Goal: Check status: Check status

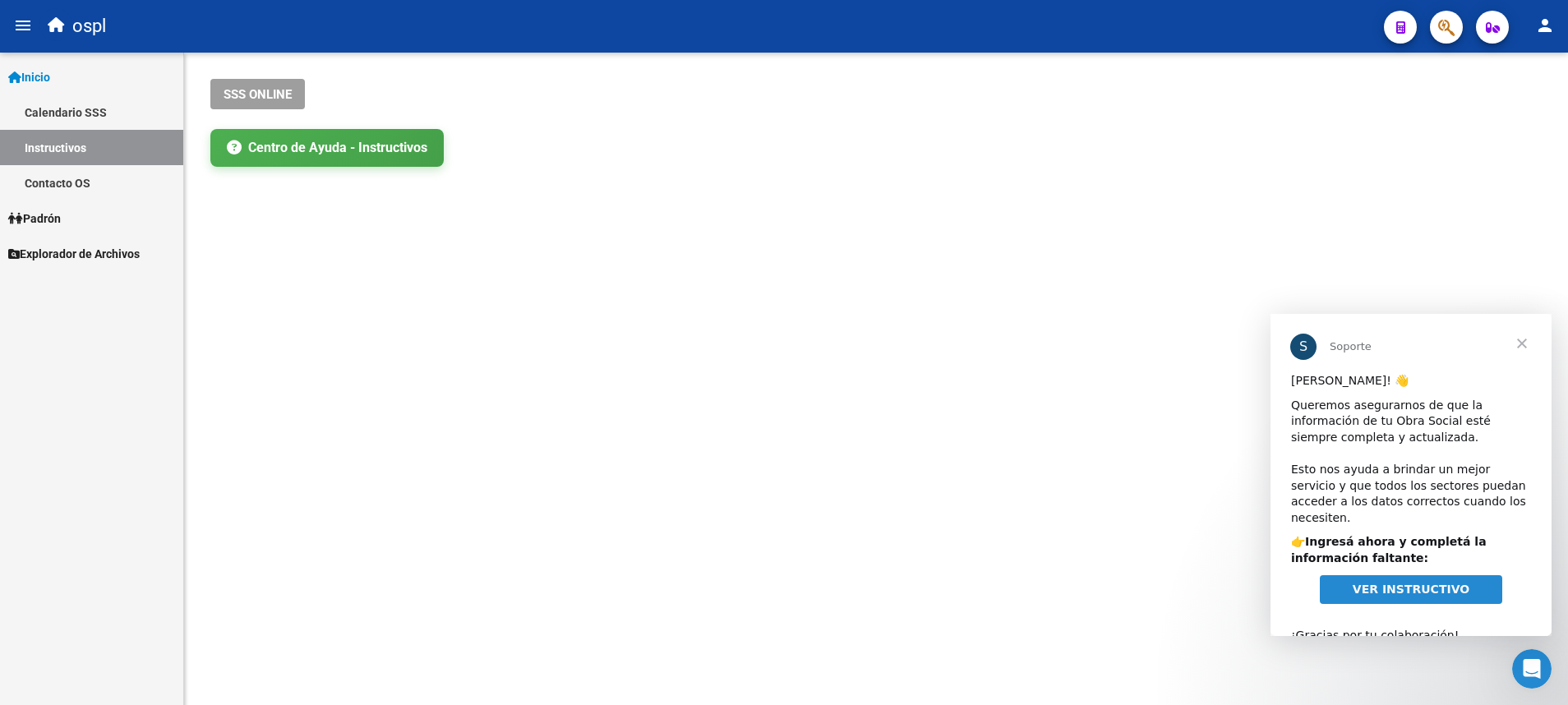
click at [76, 214] on link "Padrón" at bounding box center [91, 218] width 183 height 36
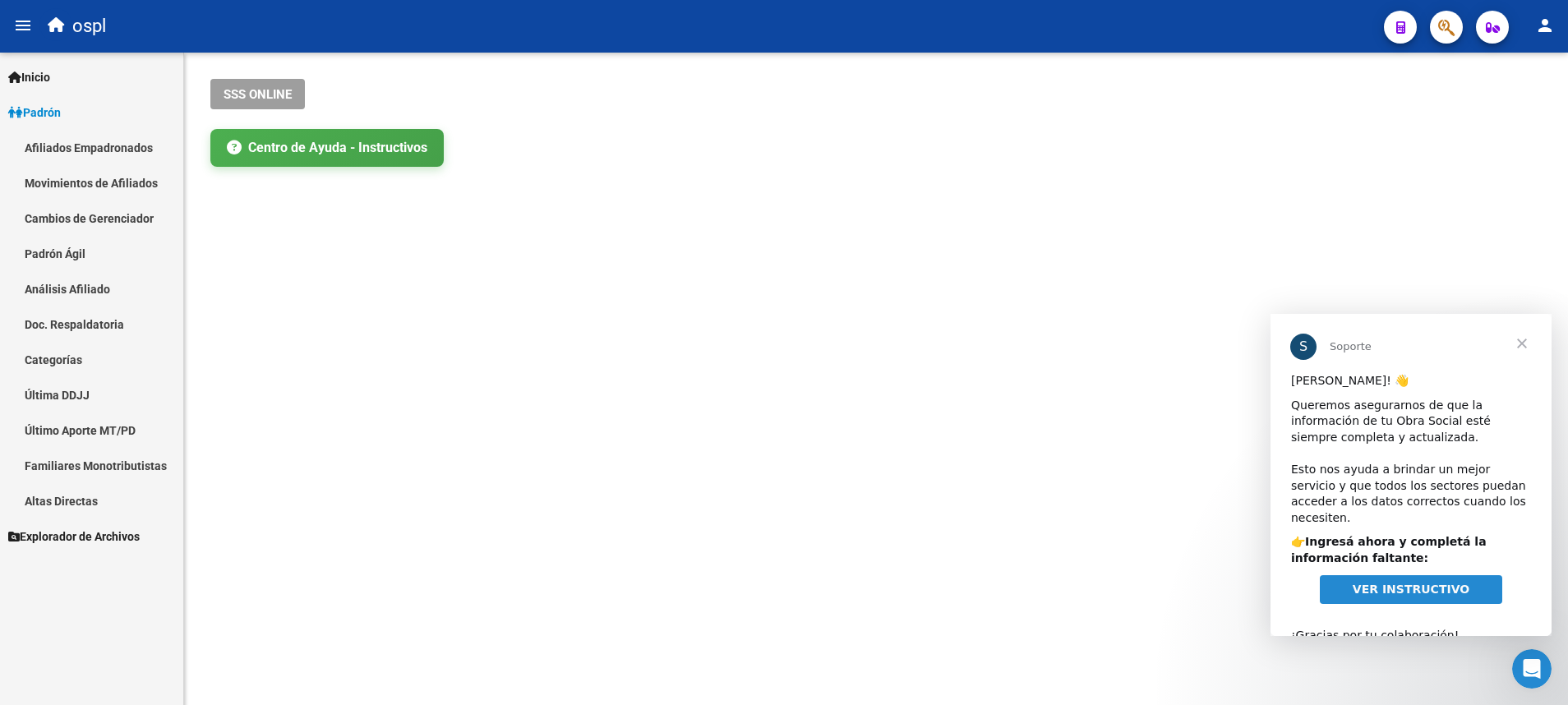
click at [108, 278] on link "Análisis Afiliado" at bounding box center [91, 289] width 183 height 36
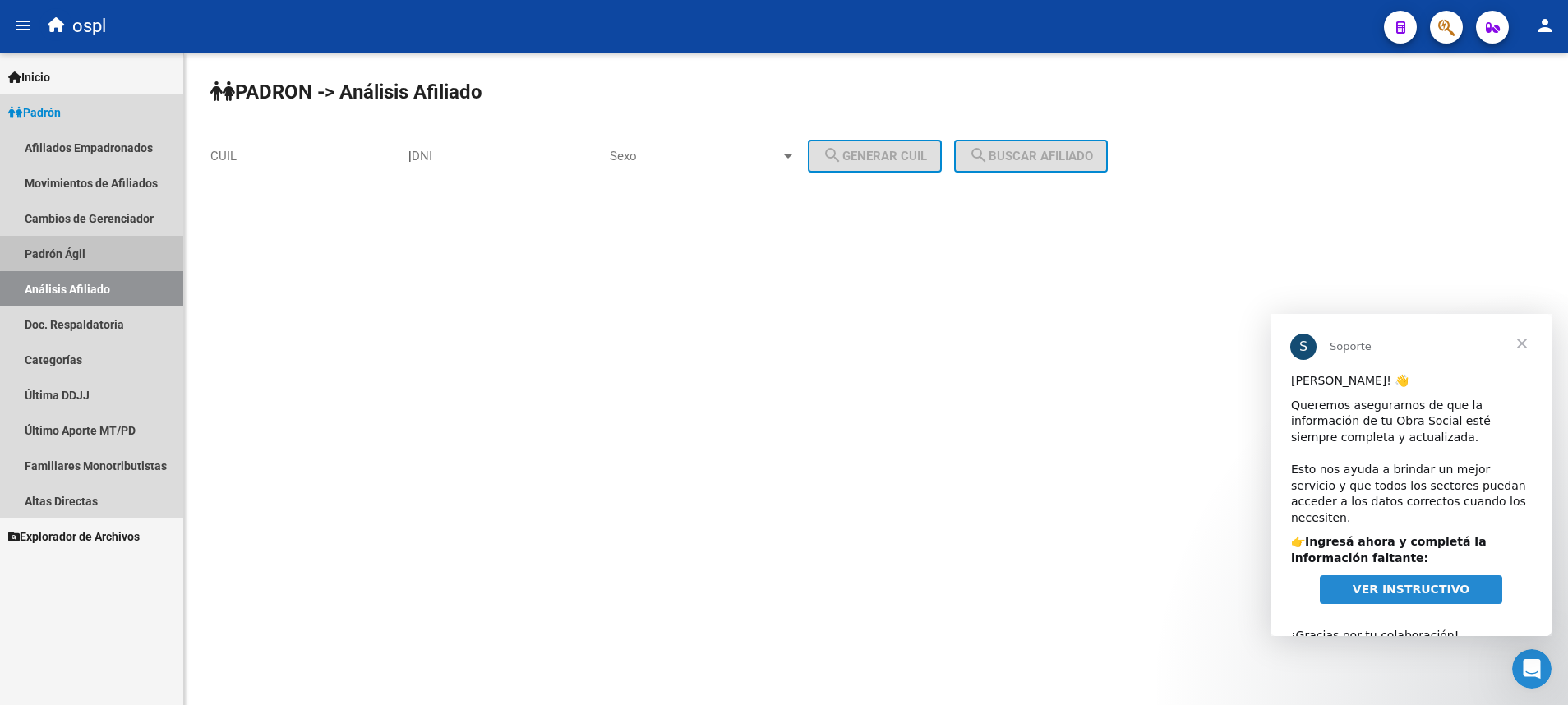
click at [116, 251] on link "Padrón Ágil" at bounding box center [91, 254] width 183 height 36
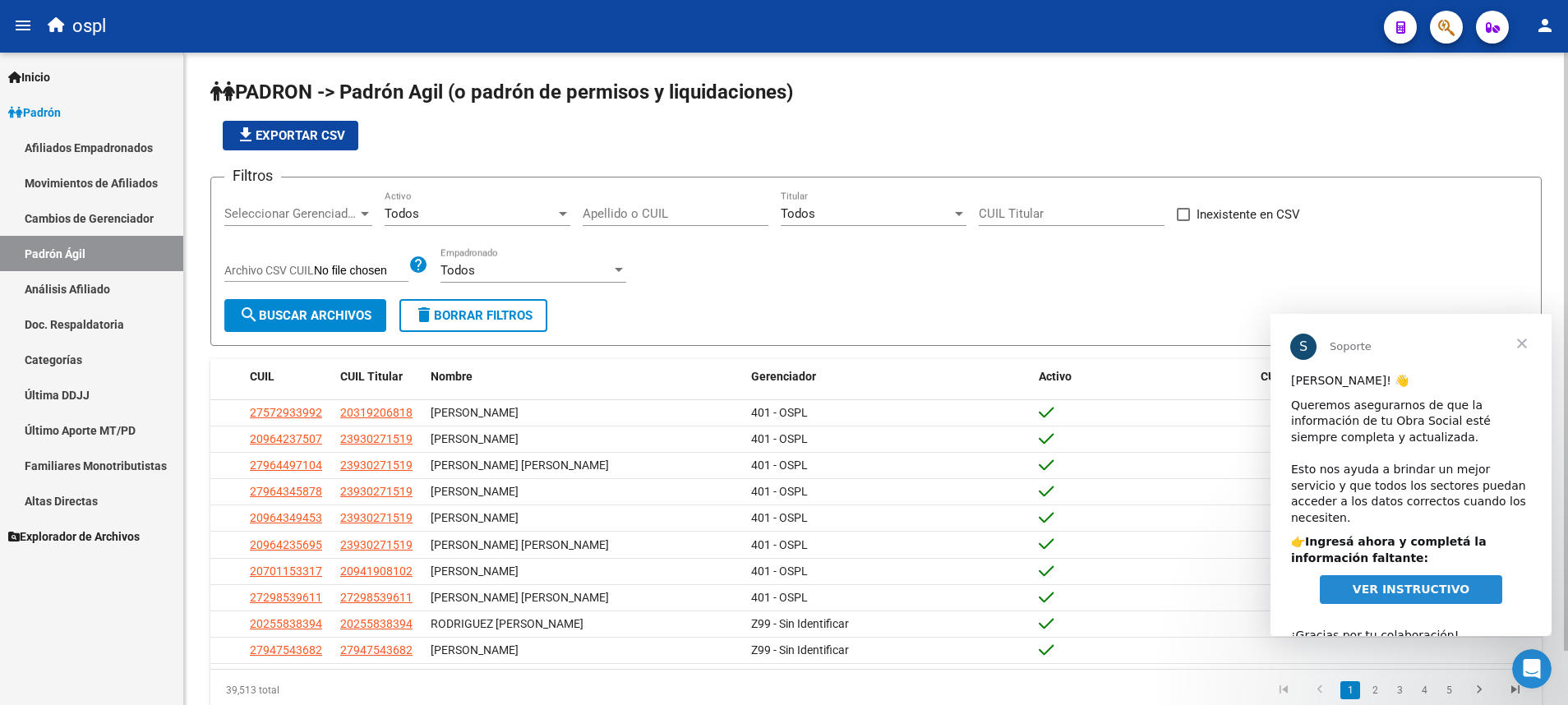
click at [683, 209] on input "Apellido o CUIL" at bounding box center [675, 213] width 186 height 15
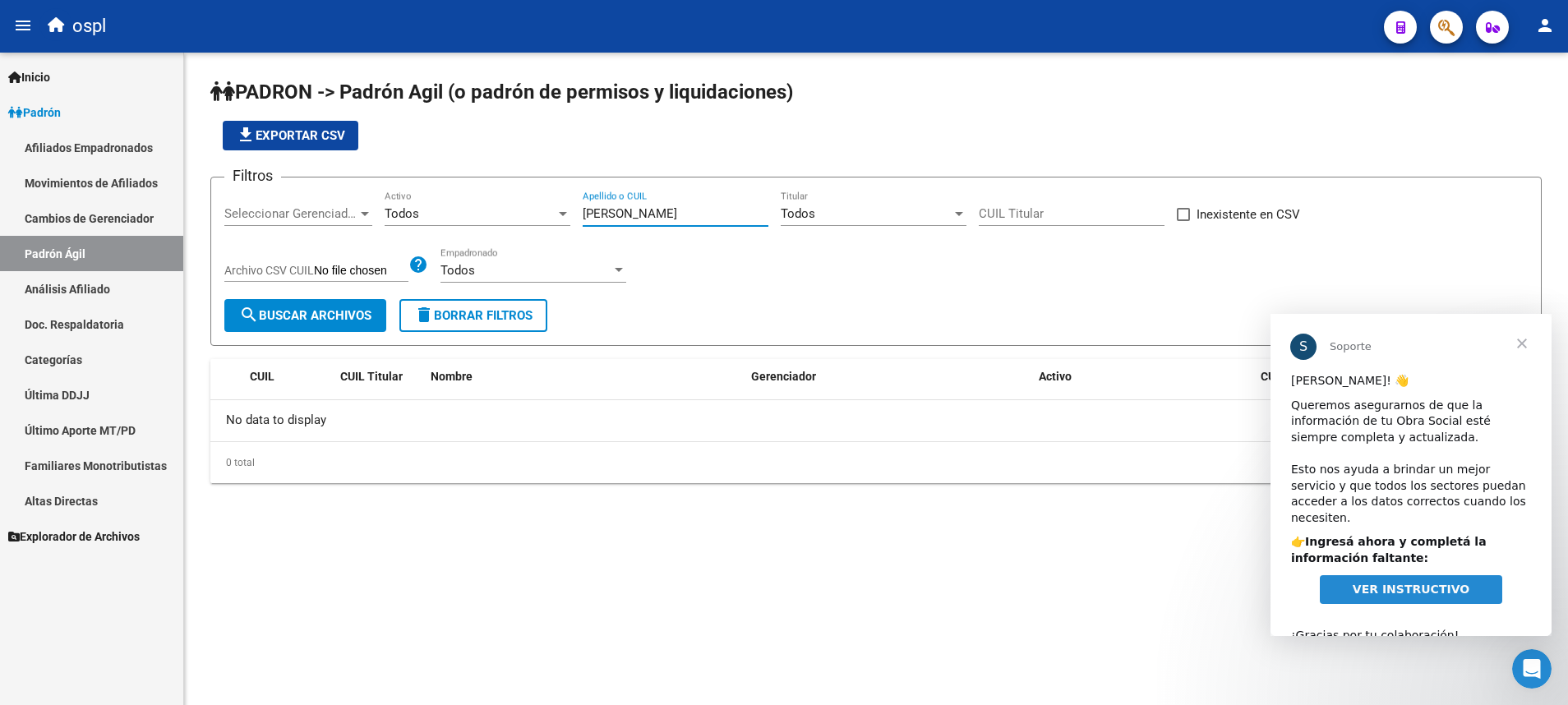
click at [680, 216] on input "[PERSON_NAME]" at bounding box center [675, 213] width 186 height 15
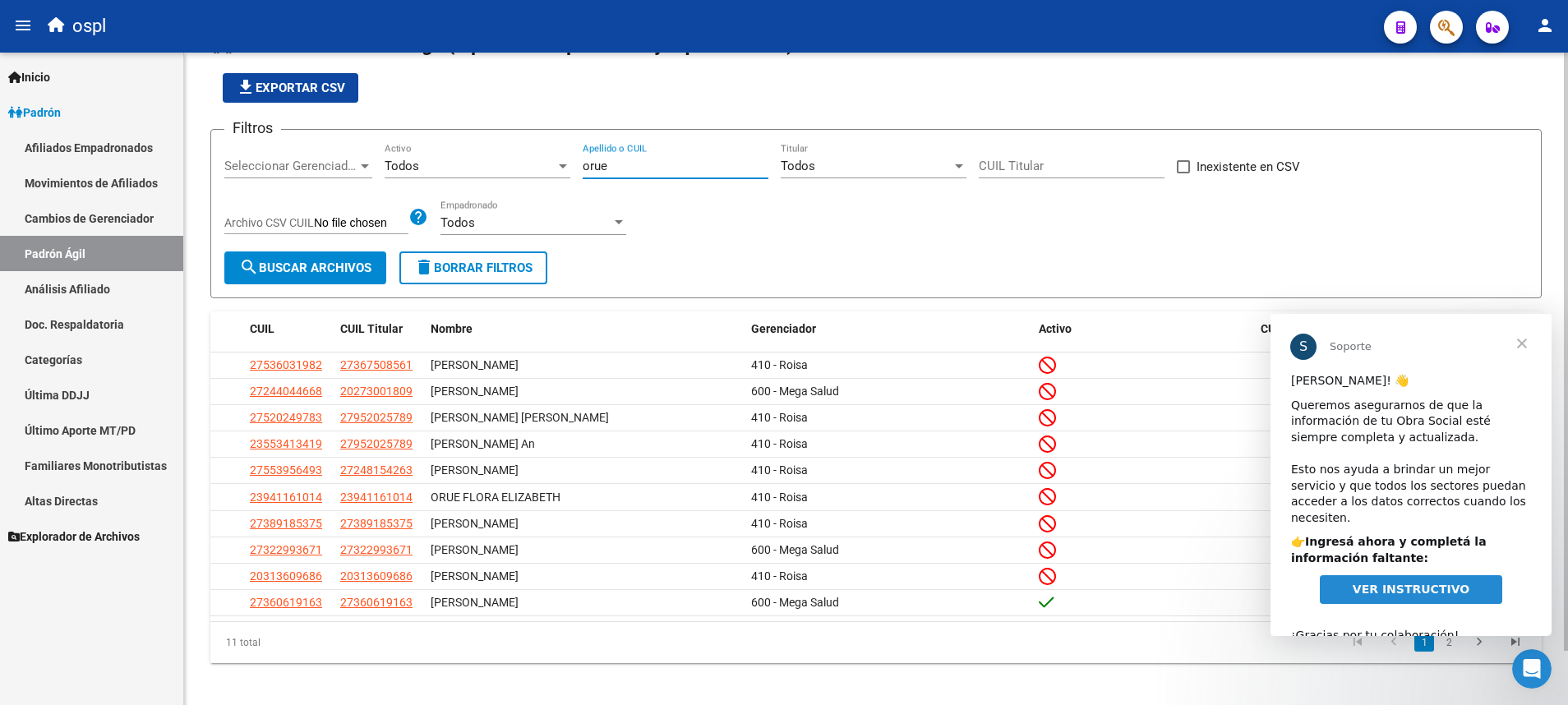
scroll to position [59, 0]
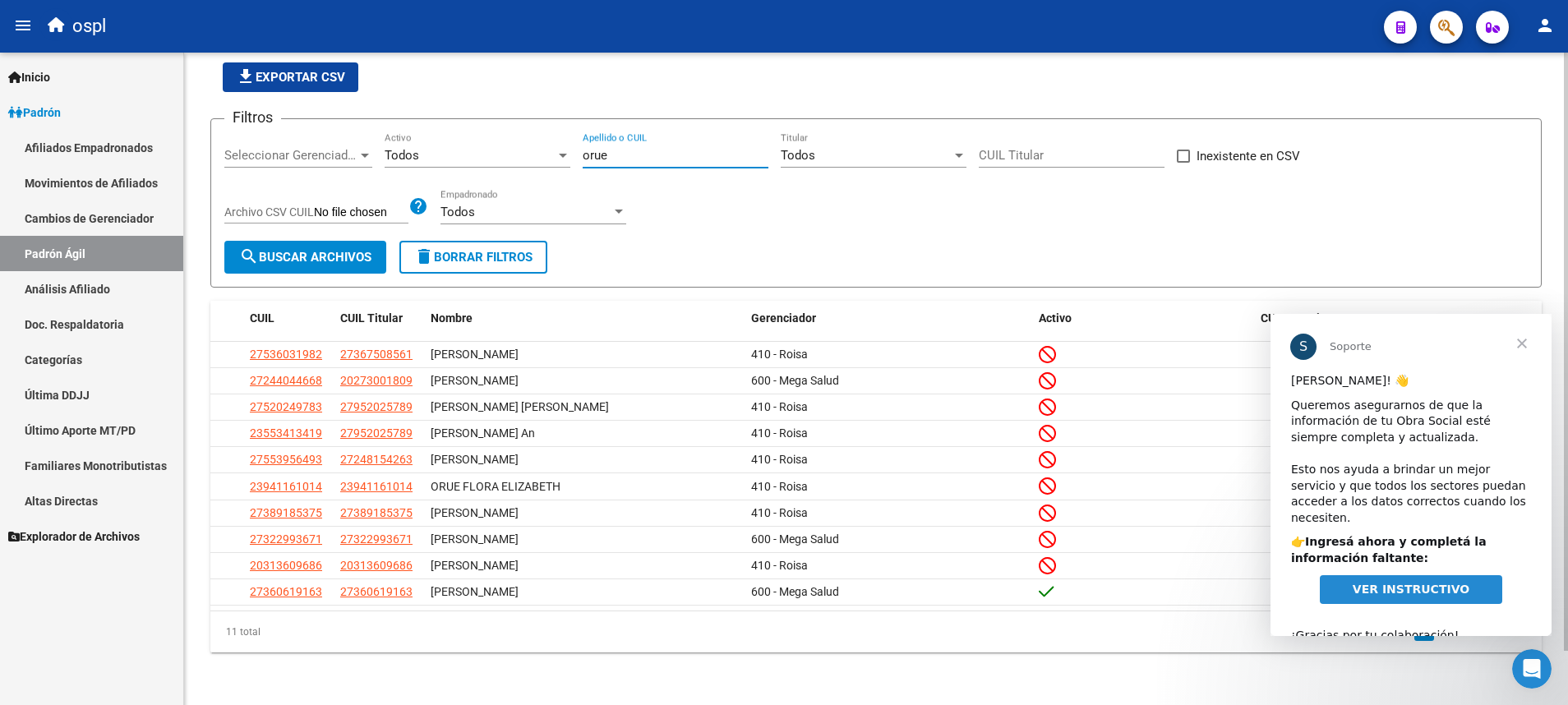
click at [628, 162] on input "orue" at bounding box center [675, 155] width 186 height 15
paste input "27-24720036-9"
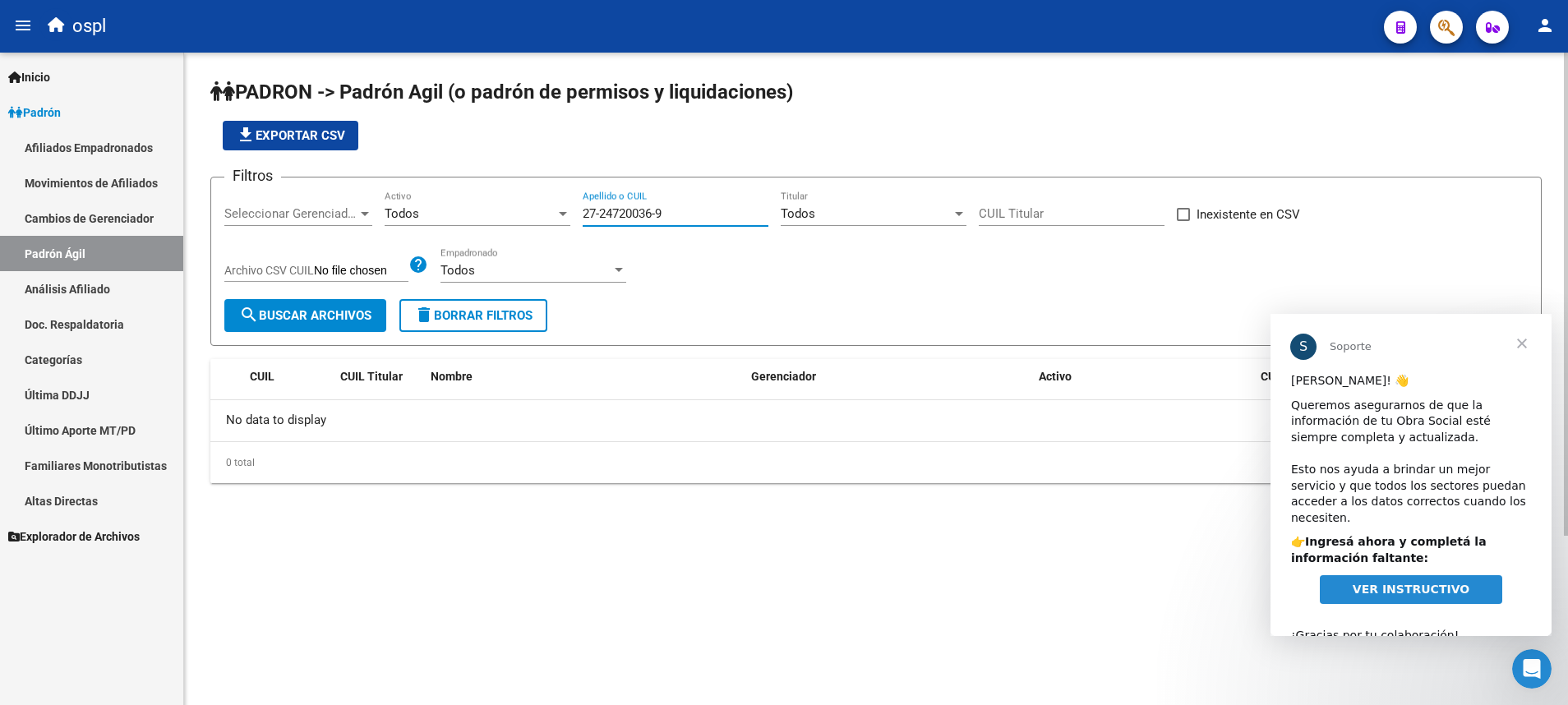
scroll to position [0, 0]
type input "27-24720036-9"
